Goal: Task Accomplishment & Management: Manage account settings

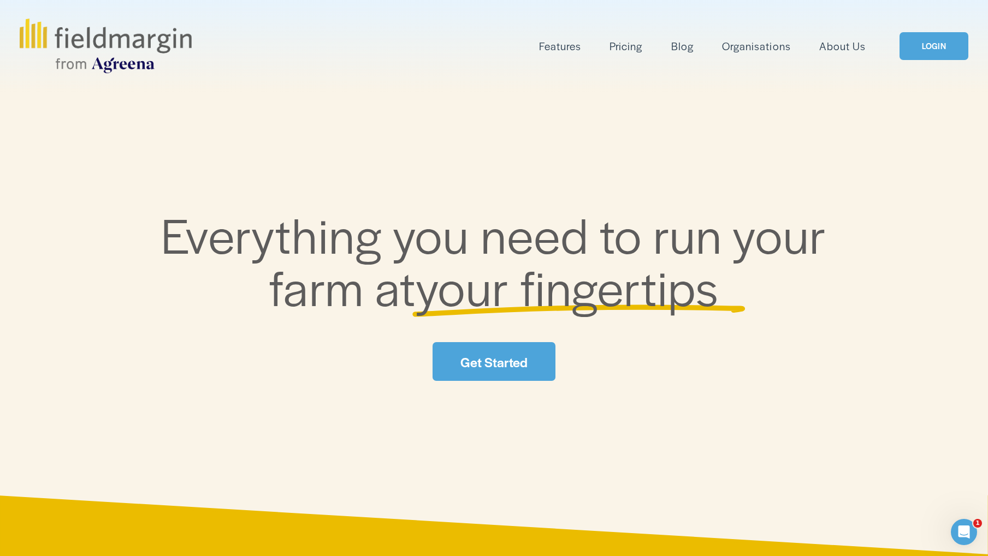
click at [938, 49] on link "LOGIN" at bounding box center [933, 46] width 69 height 28
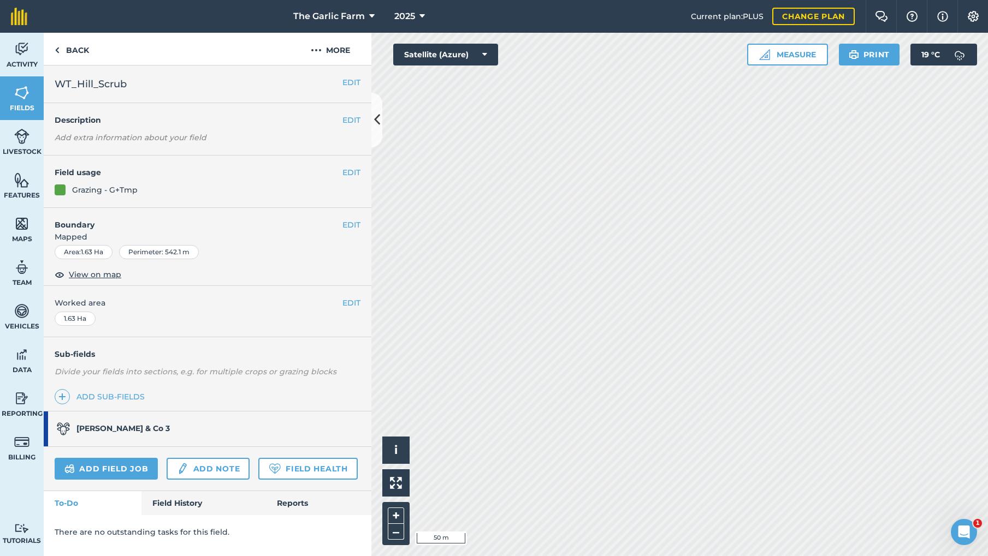
click at [352, 301] on button "EDIT" at bounding box center [351, 303] width 18 height 12
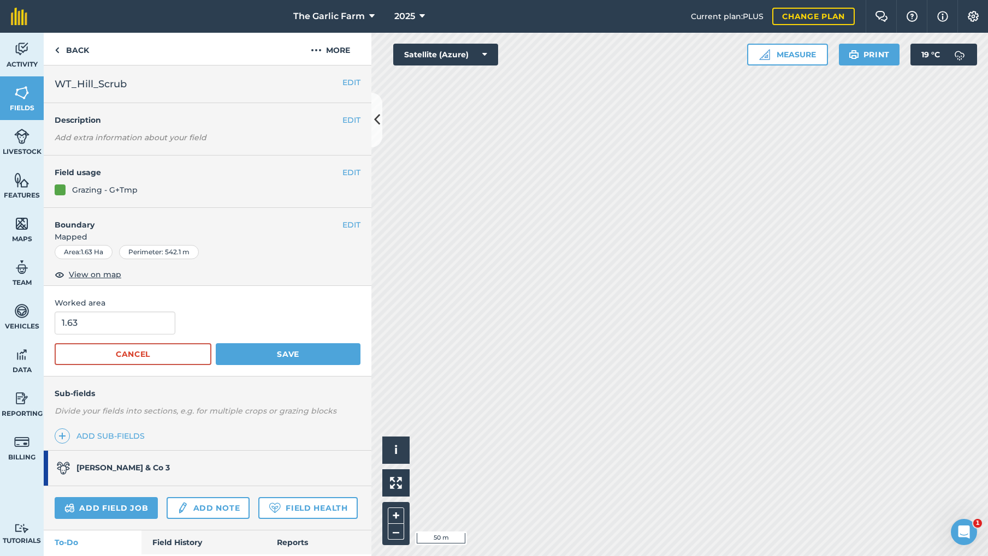
click at [351, 227] on button "EDIT" at bounding box center [351, 225] width 18 height 12
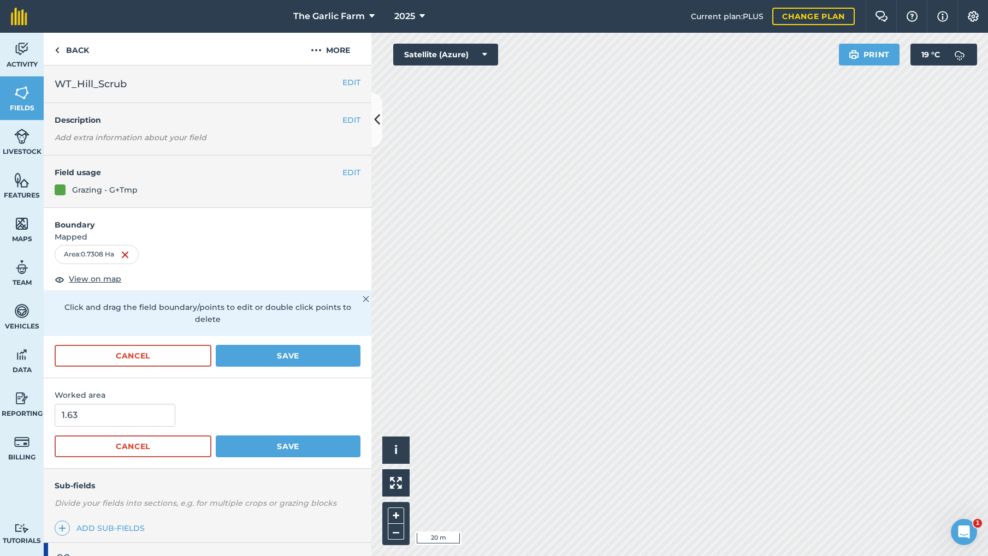
click at [118, 87] on span "WT_Hill_Scrub" at bounding box center [91, 83] width 72 height 15
click at [134, 82] on h2 "WT_Hill_Scrub" at bounding box center [199, 83] width 288 height 15
click at [298, 436] on button "Save" at bounding box center [288, 447] width 145 height 22
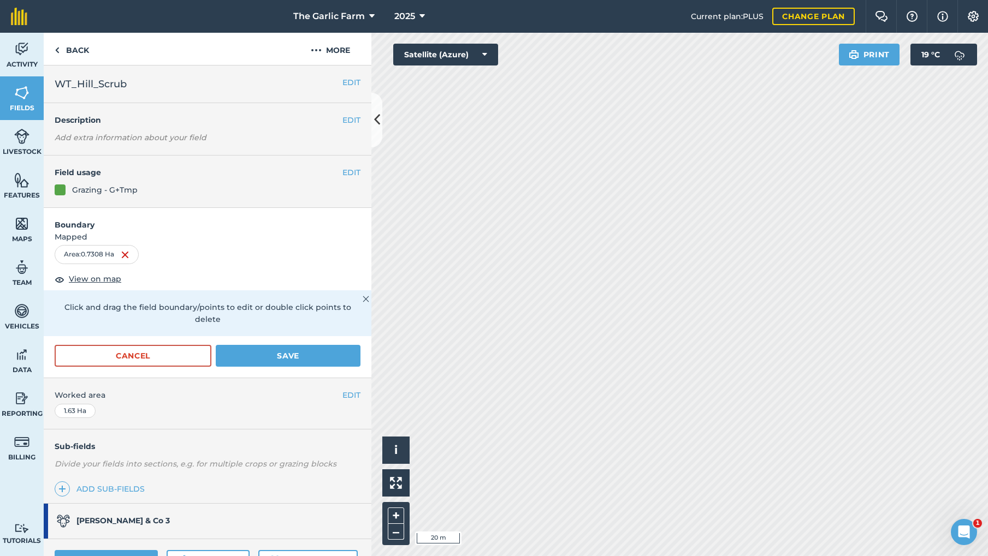
click at [283, 345] on button "Save" at bounding box center [288, 356] width 145 height 22
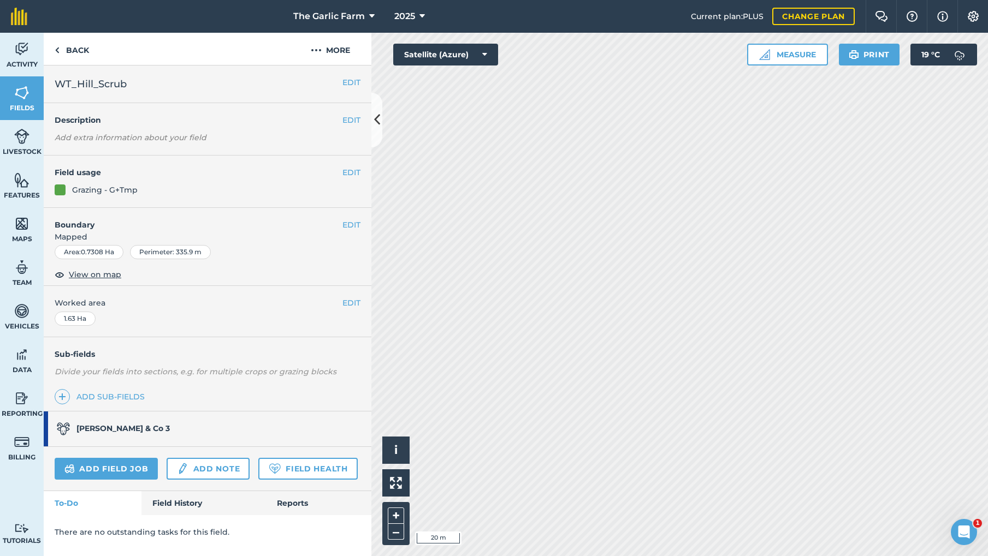
click at [348, 82] on button "EDIT" at bounding box center [351, 82] width 18 height 12
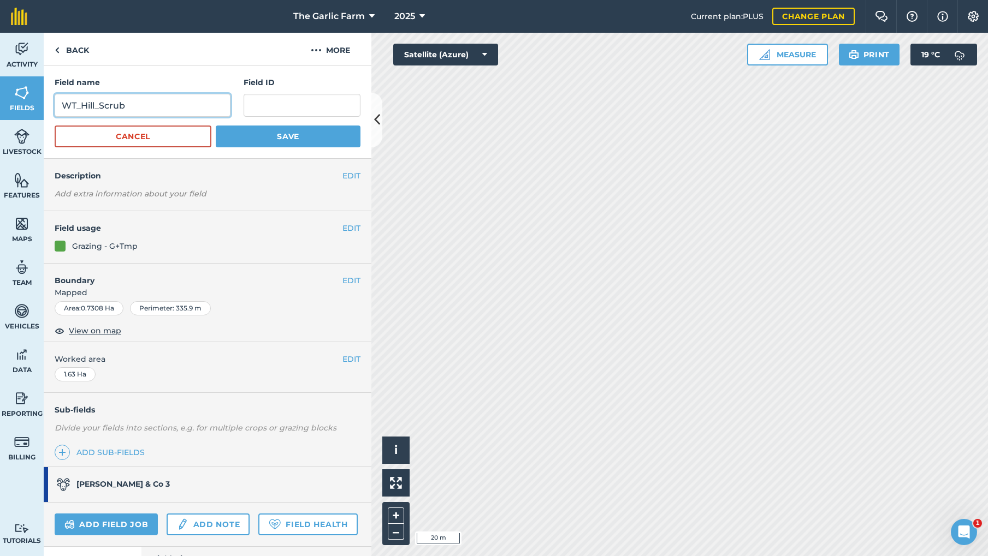
drag, startPoint x: 129, startPoint y: 104, endPoint x: 99, endPoint y: 103, distance: 29.5
click at [99, 103] on input "WT_Hill_Scrub" at bounding box center [143, 105] width 176 height 23
type input "WT_Hill_Heath_(North)"
click at [272, 139] on button "Save" at bounding box center [288, 137] width 145 height 22
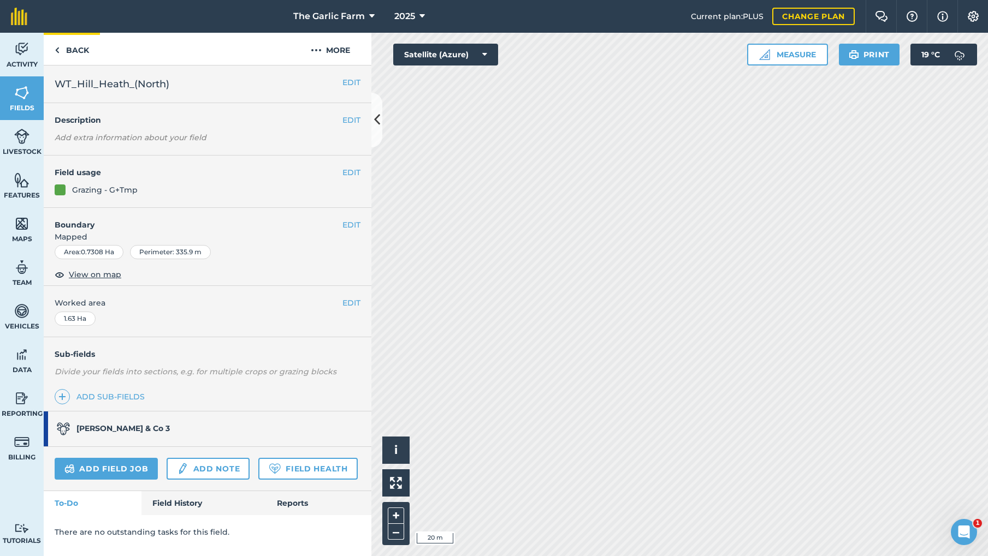
click at [57, 48] on img at bounding box center [57, 50] width 5 height 13
click at [59, 50] on img at bounding box center [57, 50] width 5 height 13
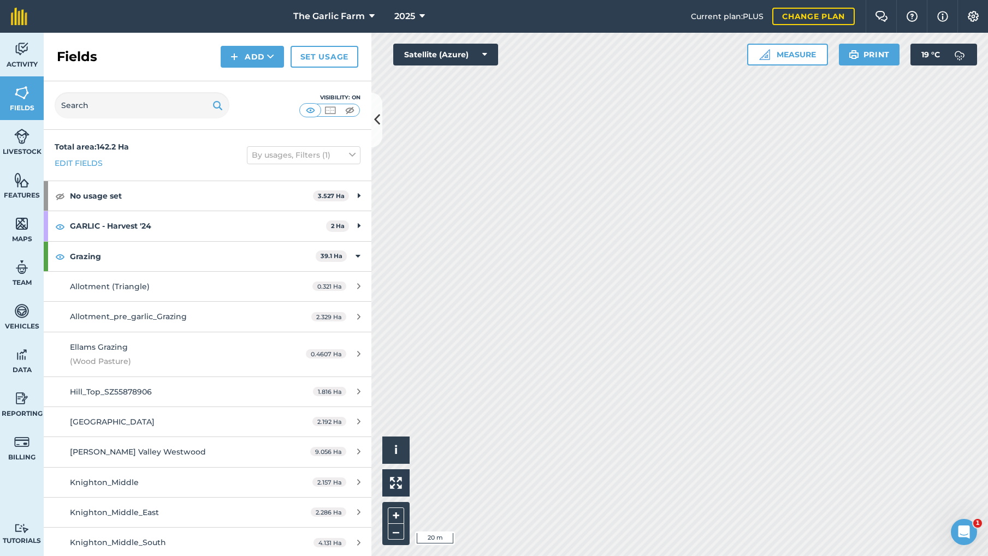
click at [253, 56] on button "Add" at bounding box center [252, 57] width 63 height 22
click at [256, 82] on link "Draw" at bounding box center [252, 81] width 60 height 24
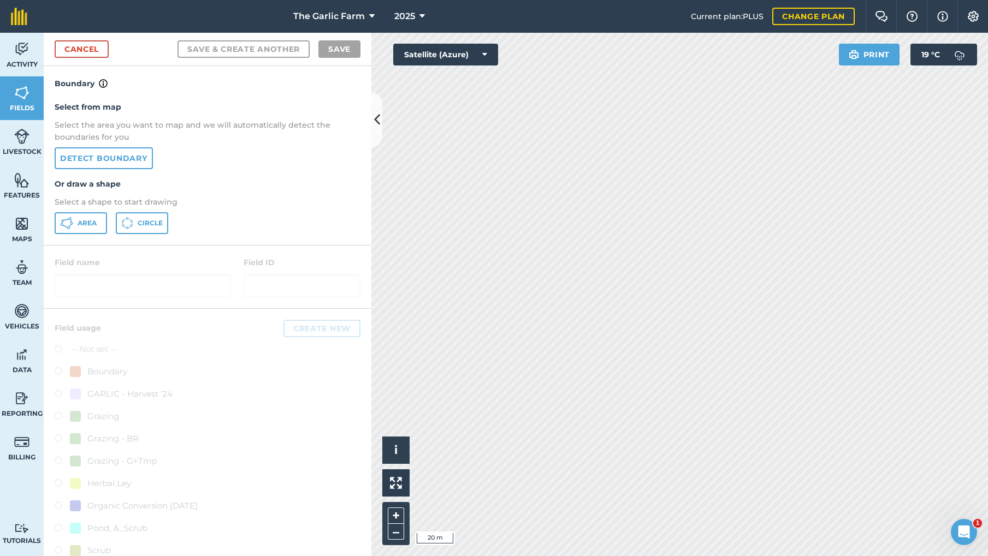
click at [98, 221] on button "Area" at bounding box center [81, 223] width 52 height 22
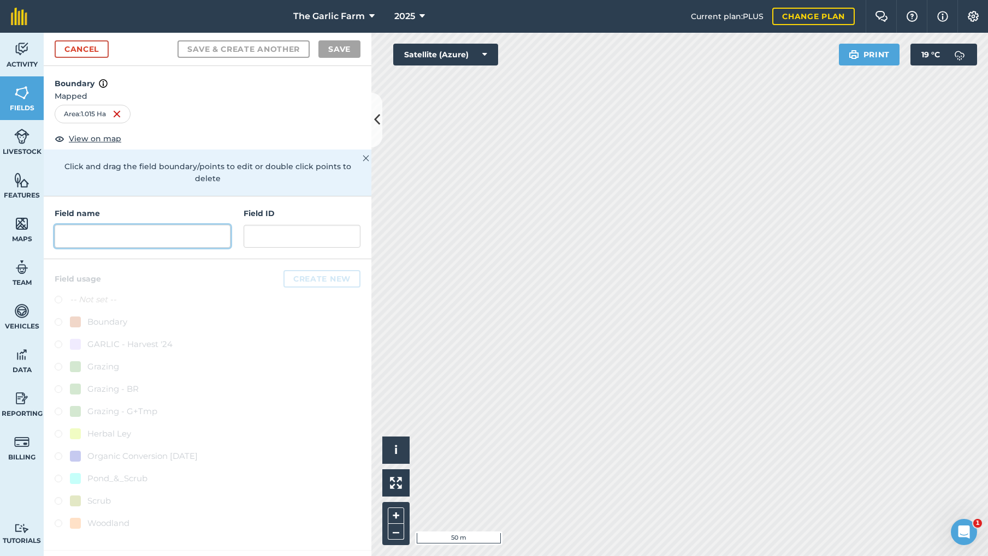
click at [80, 225] on input "text" at bounding box center [143, 236] width 176 height 23
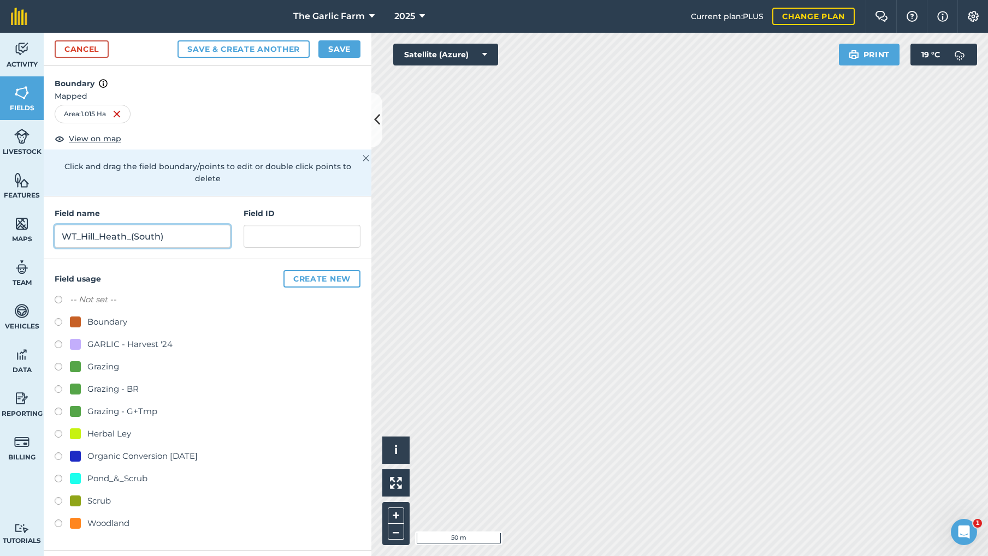
type input "WT_Hill_Heath_(South)"
click at [56, 408] on label at bounding box center [62, 413] width 15 height 11
radio input "true"
click at [339, 46] on button "Save" at bounding box center [339, 48] width 42 height 17
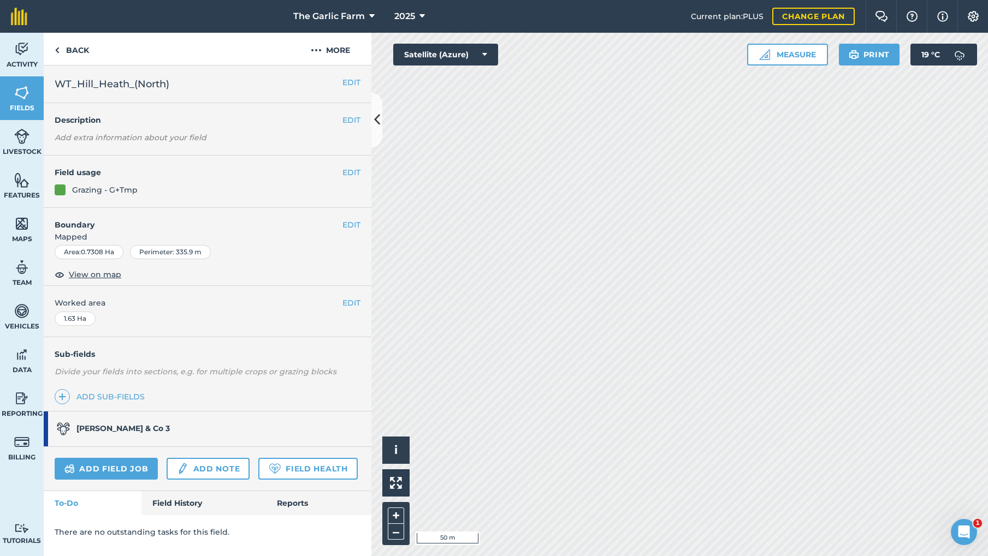
click at [353, 301] on button "EDIT" at bounding box center [351, 303] width 18 height 12
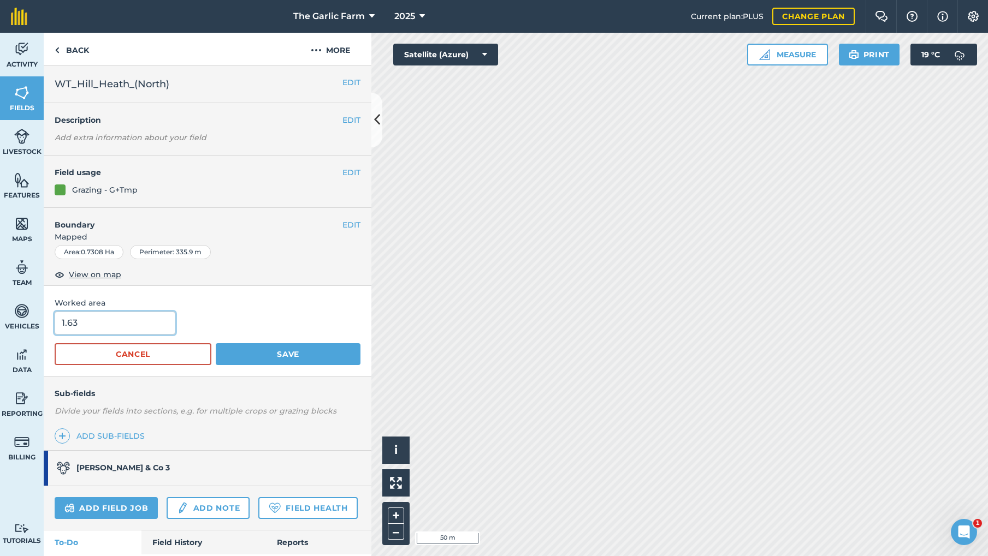
drag, startPoint x: 56, startPoint y: 317, endPoint x: 49, endPoint y: 317, distance: 7.1
click at [49, 317] on div "Worked area 1.63 Cancel Save" at bounding box center [208, 331] width 328 height 90
type input "0.7"
click at [287, 356] on button "Save" at bounding box center [288, 354] width 145 height 22
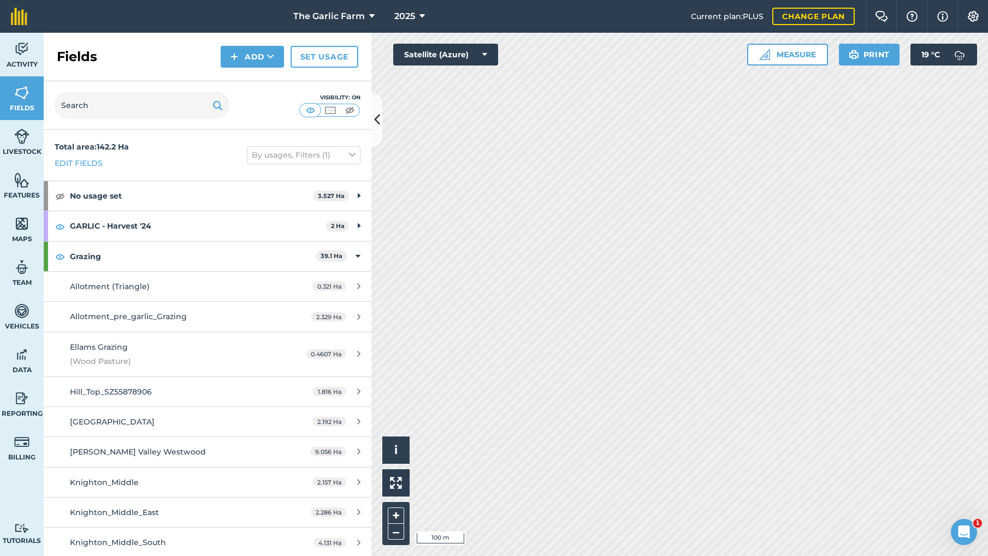
click at [19, 142] on img at bounding box center [21, 136] width 15 height 16
